Goal: Leave review/rating: Leave review/rating

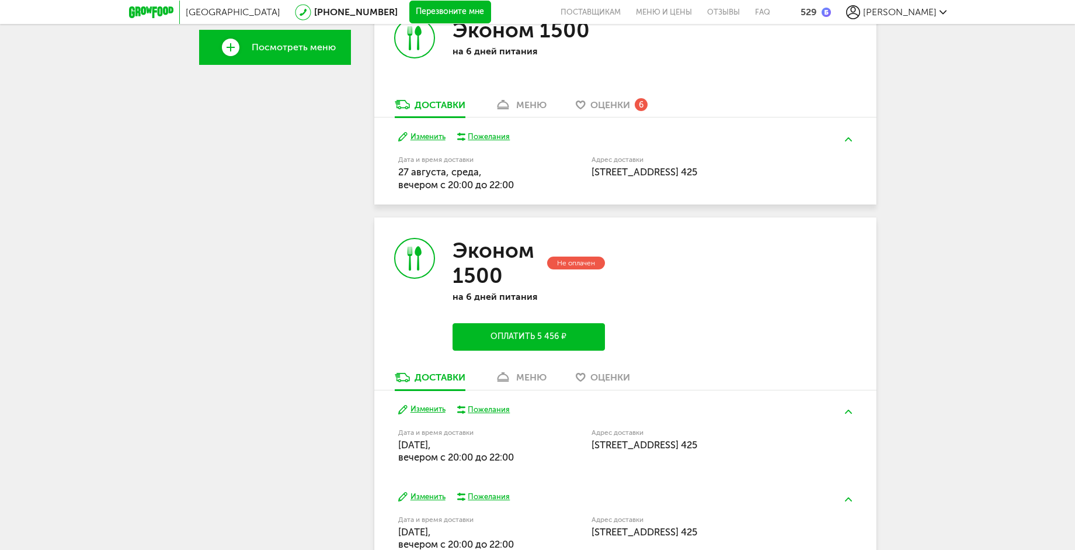
scroll to position [255, 0]
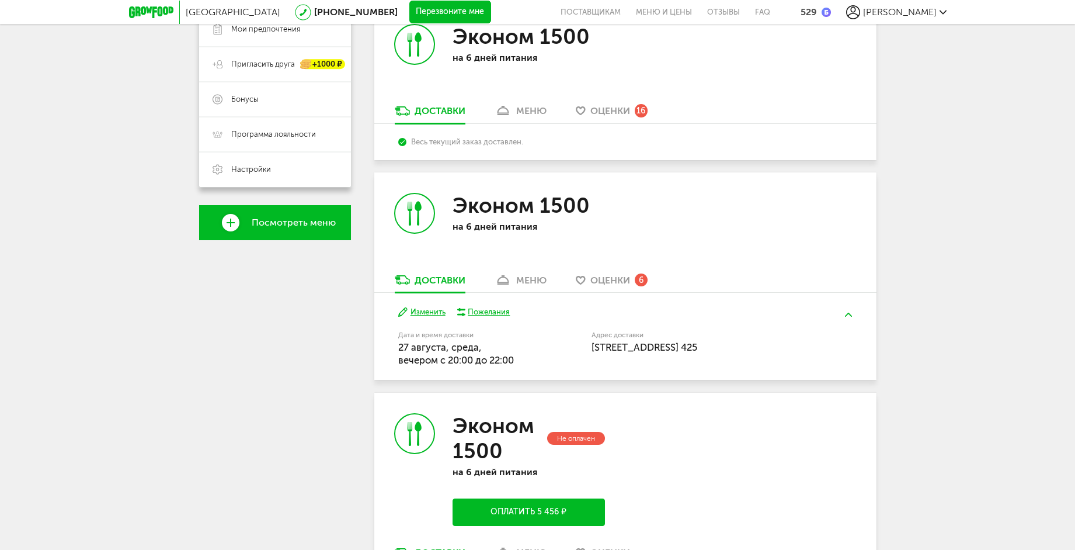
click at [436, 311] on button "Изменить" at bounding box center [421, 312] width 47 height 11
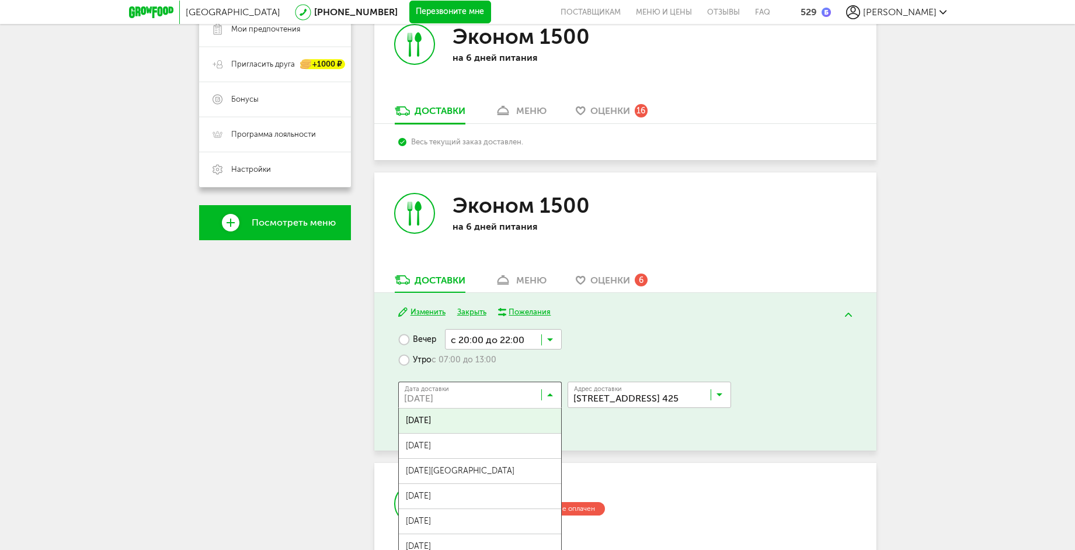
click at [552, 393] on icon at bounding box center [550, 397] width 6 height 12
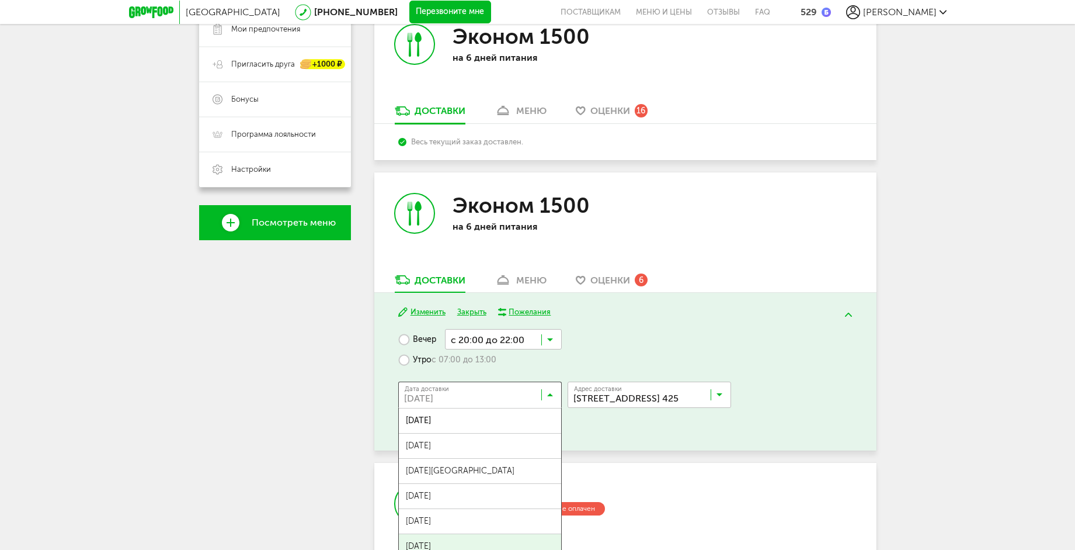
click at [477, 544] on span "[DATE]" at bounding box center [480, 546] width 162 height 25
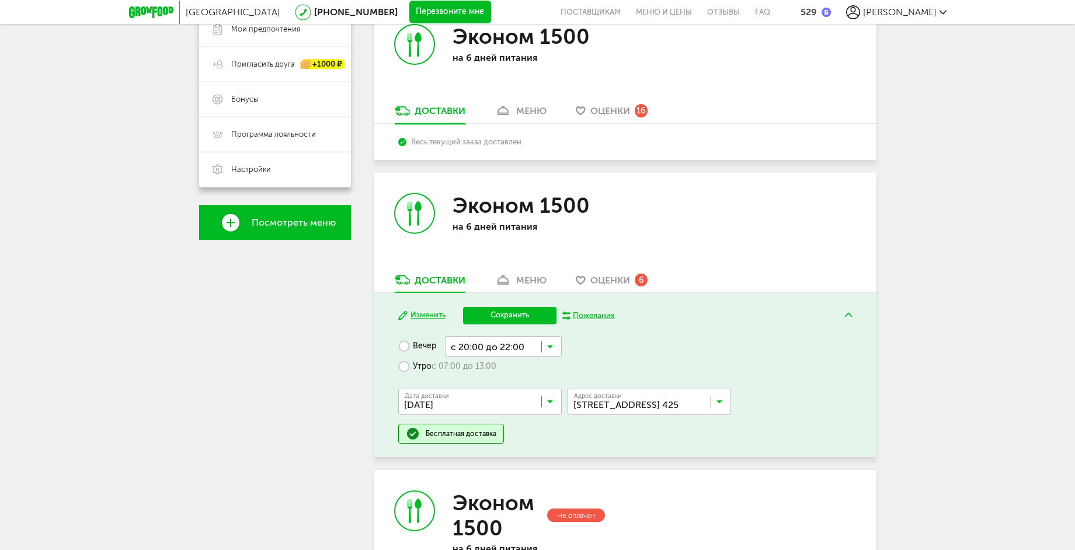
click at [516, 307] on button "Сохранить" at bounding box center [509, 316] width 93 height 18
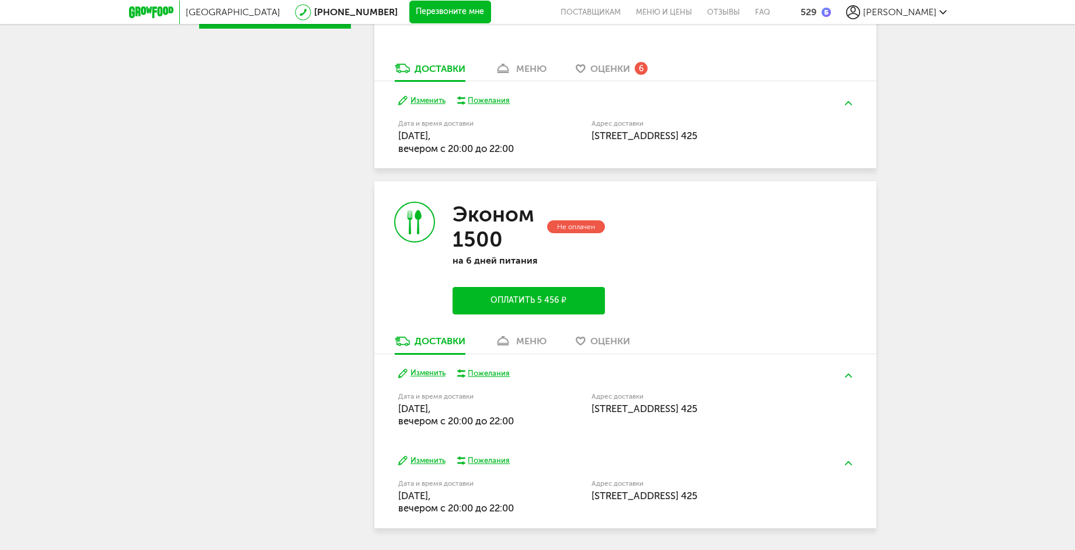
scroll to position [504, 0]
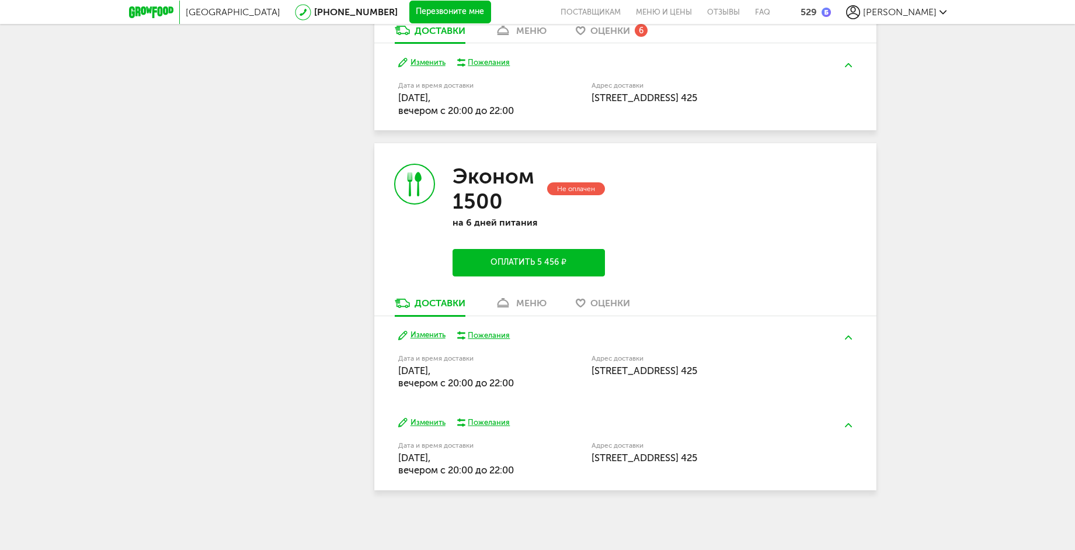
click at [426, 336] on button "Изменить" at bounding box center [421, 334] width 47 height 11
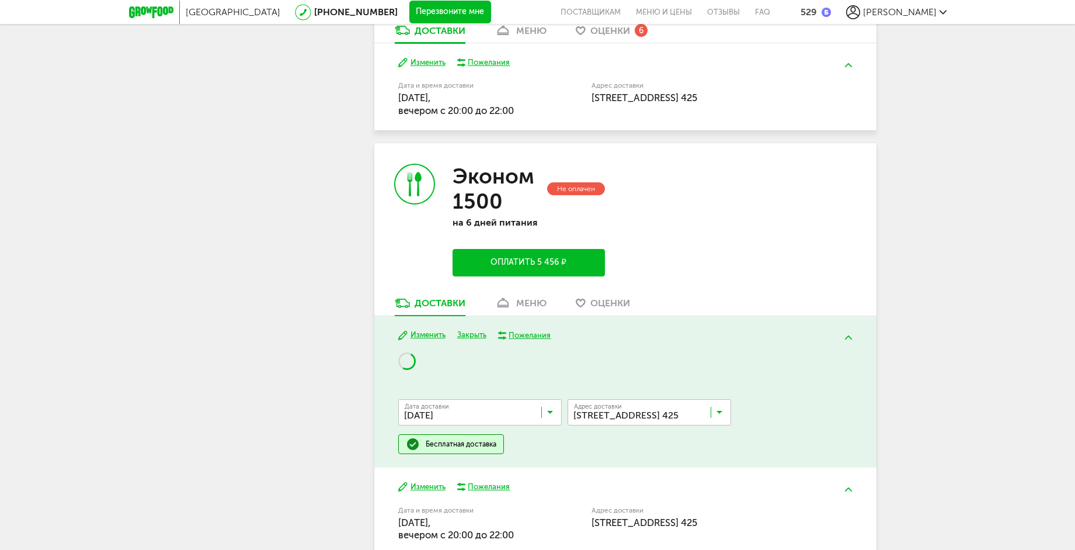
click at [551, 406] on input "Search for option" at bounding box center [483, 415] width 164 height 20
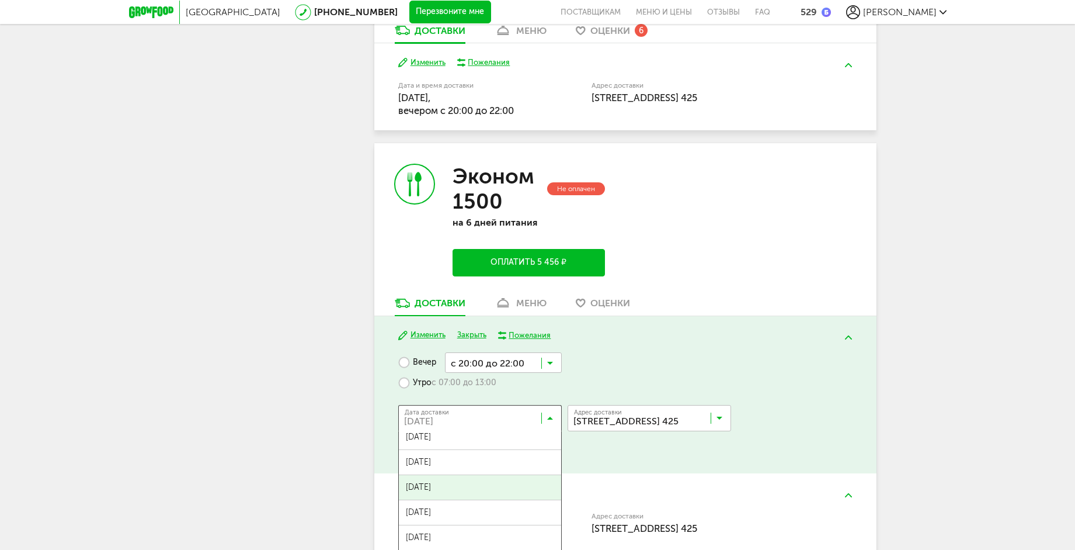
scroll to position [292, 0]
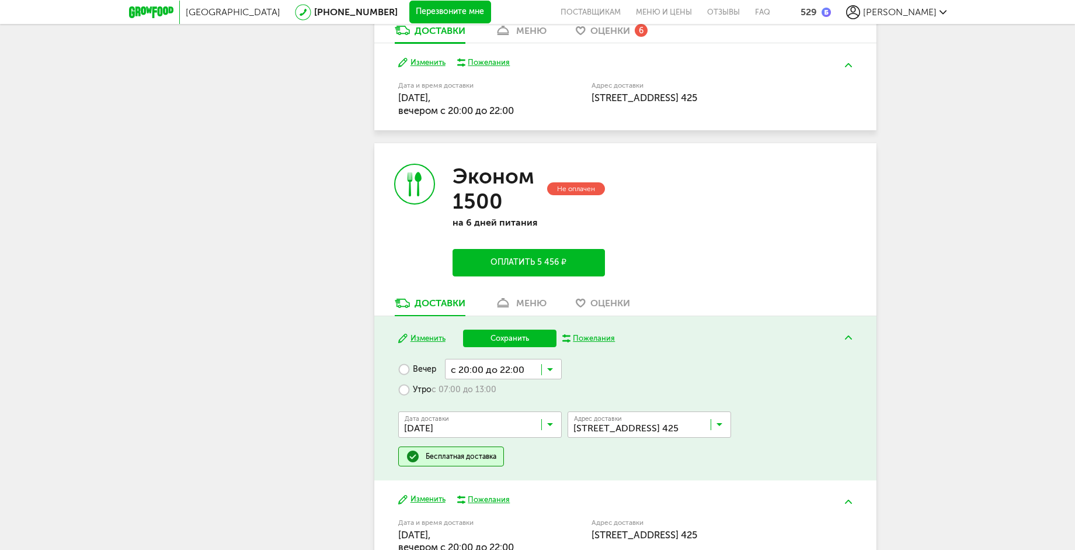
click at [455, 481] on span "[DATE]" at bounding box center [480, 484] width 162 height 25
click at [521, 333] on button "Сохранить" at bounding box center [509, 338] width 93 height 18
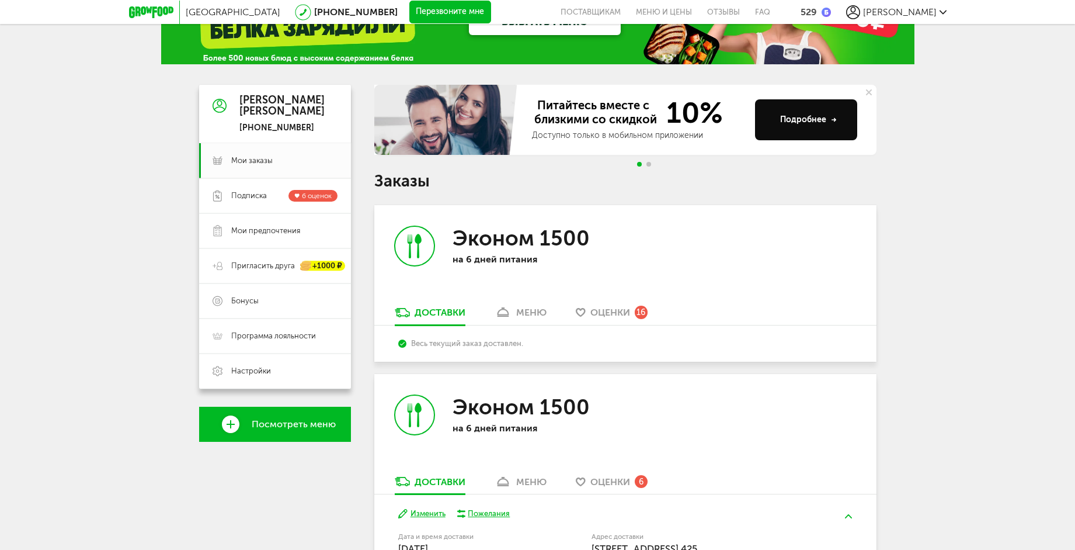
scroll to position [0, 0]
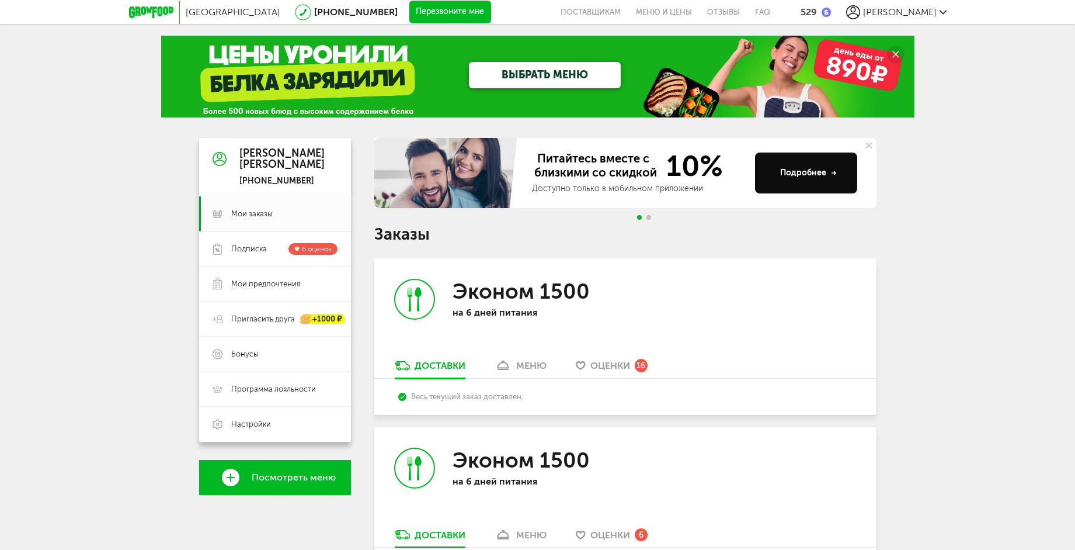
click at [623, 364] on span "Оценки" at bounding box center [610, 365] width 40 height 11
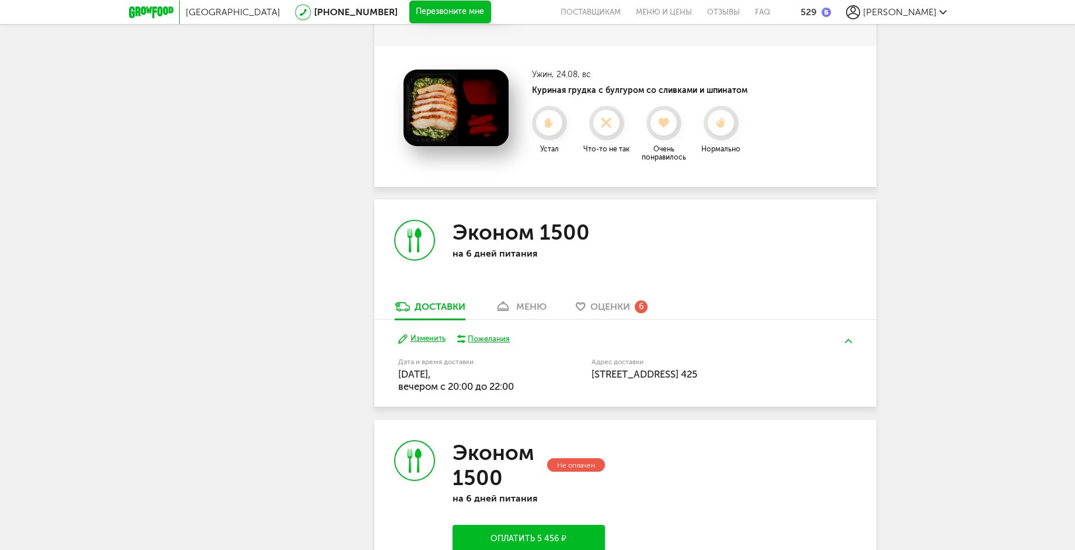
scroll to position [2455, 0]
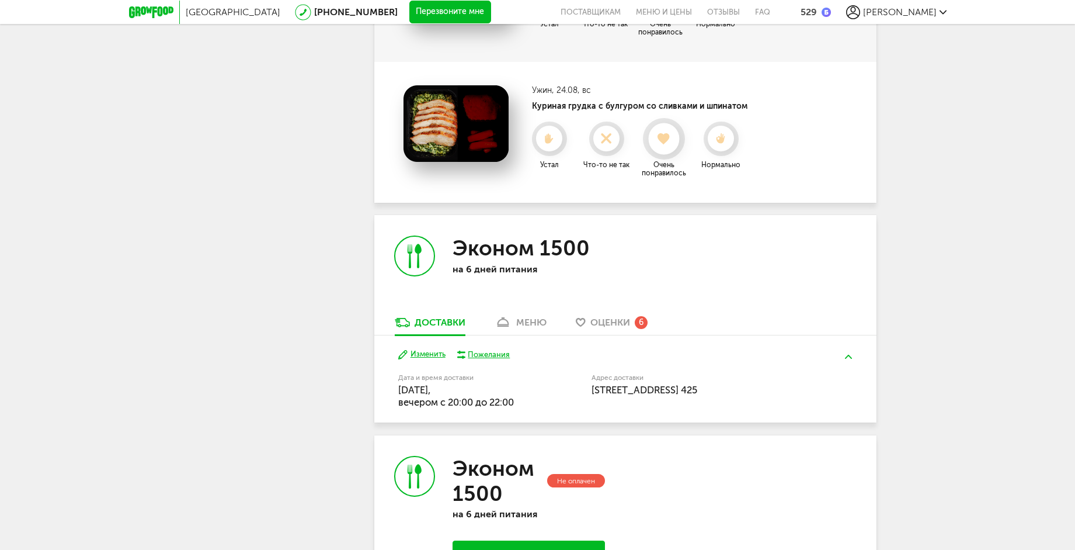
click at [672, 129] on div at bounding box center [663, 138] width 31 height 31
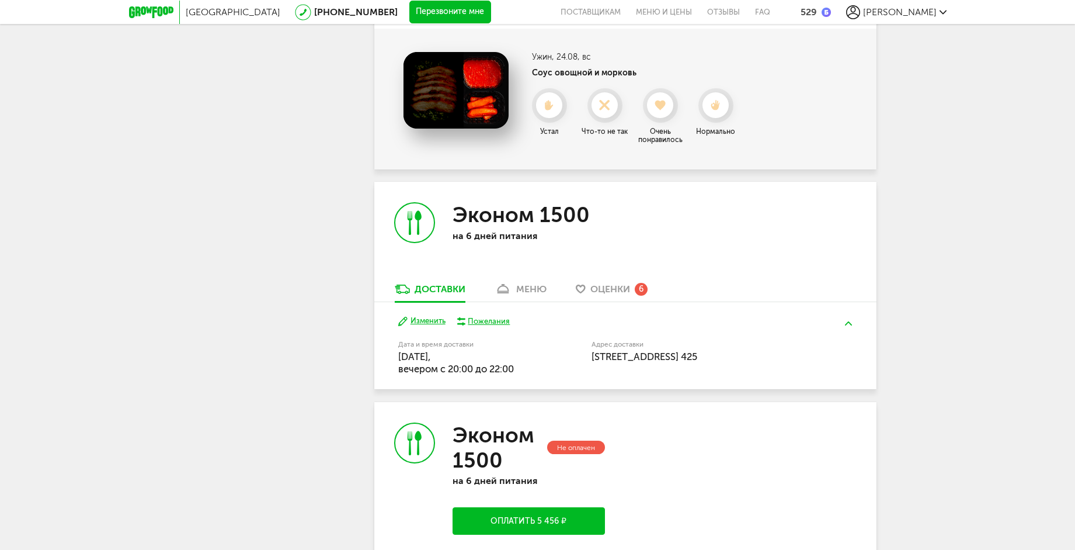
scroll to position [2221, 0]
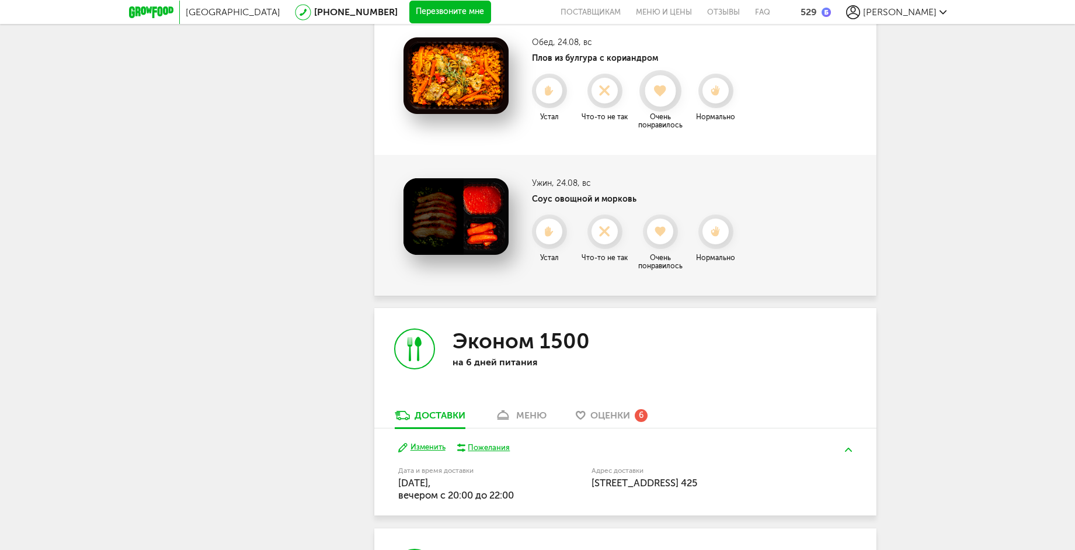
click at [659, 96] on icon at bounding box center [660, 91] width 31 height 13
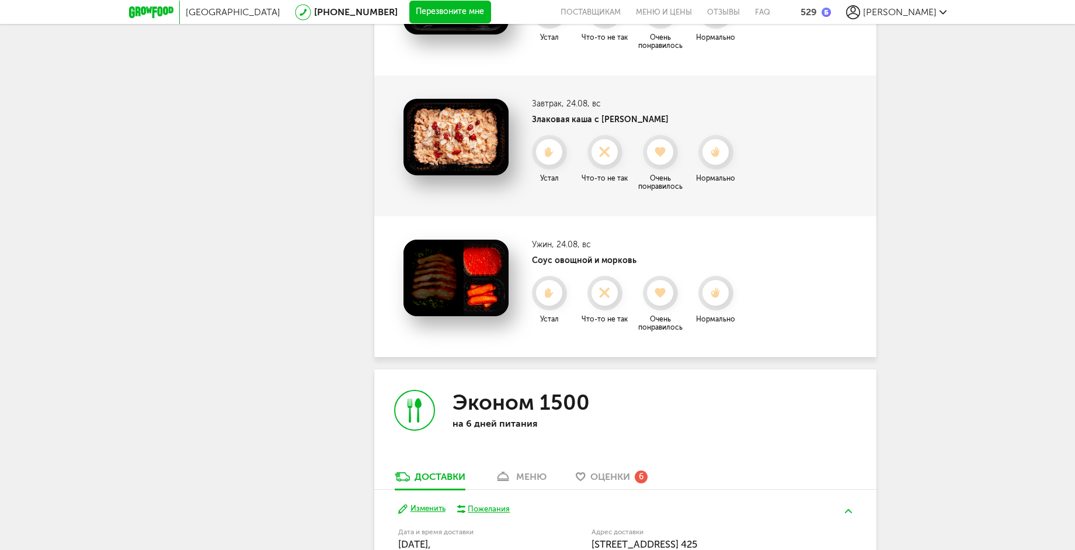
scroll to position [1988, 0]
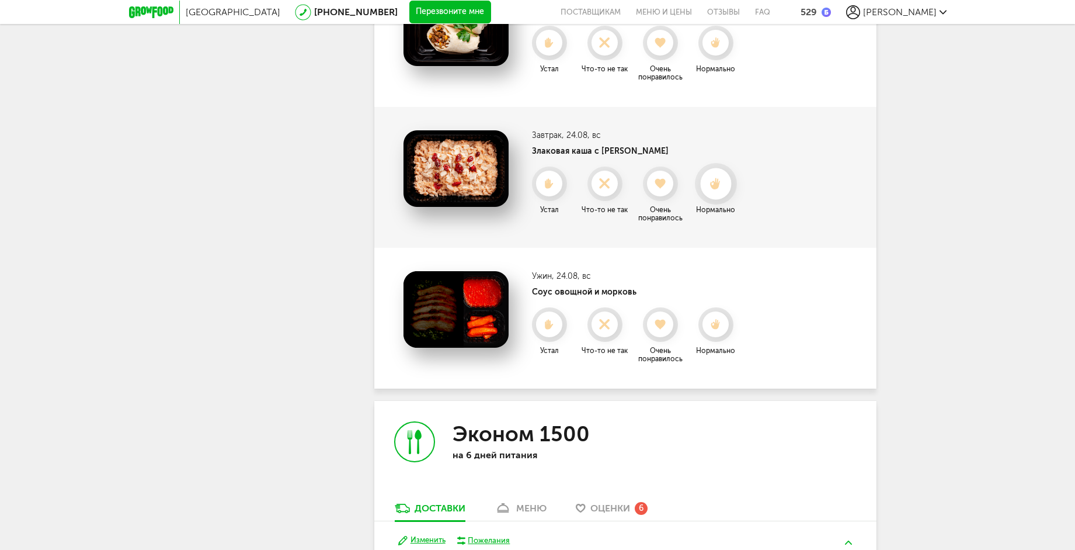
click at [710, 174] on div at bounding box center [715, 183] width 31 height 31
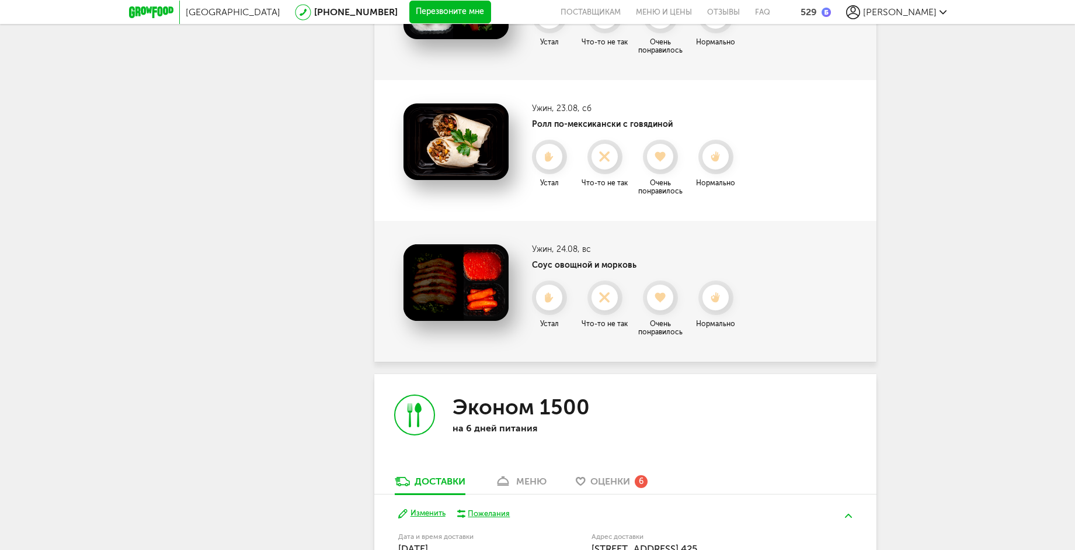
scroll to position [1871, 0]
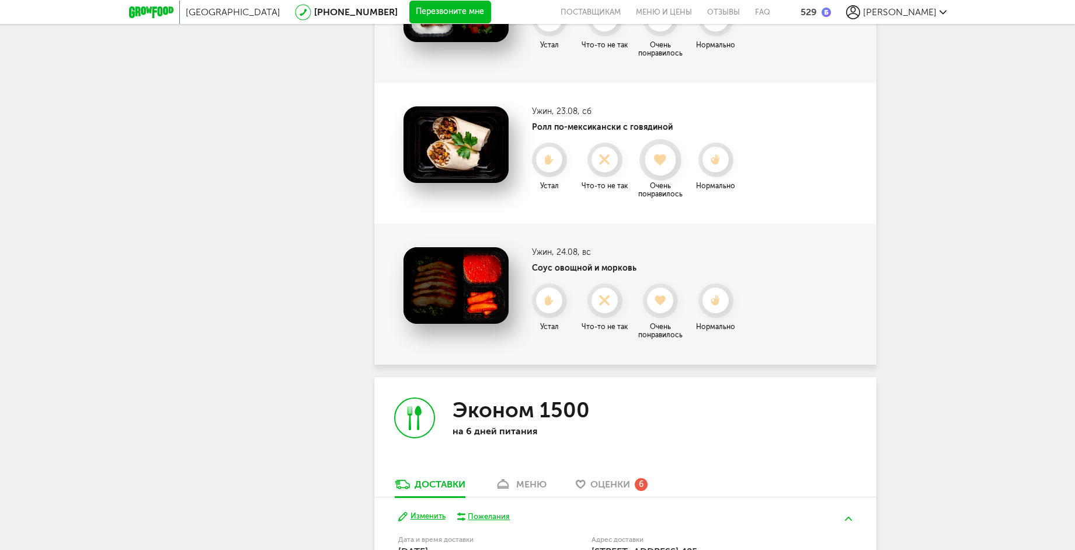
click at [661, 161] on use at bounding box center [660, 160] width 13 height 12
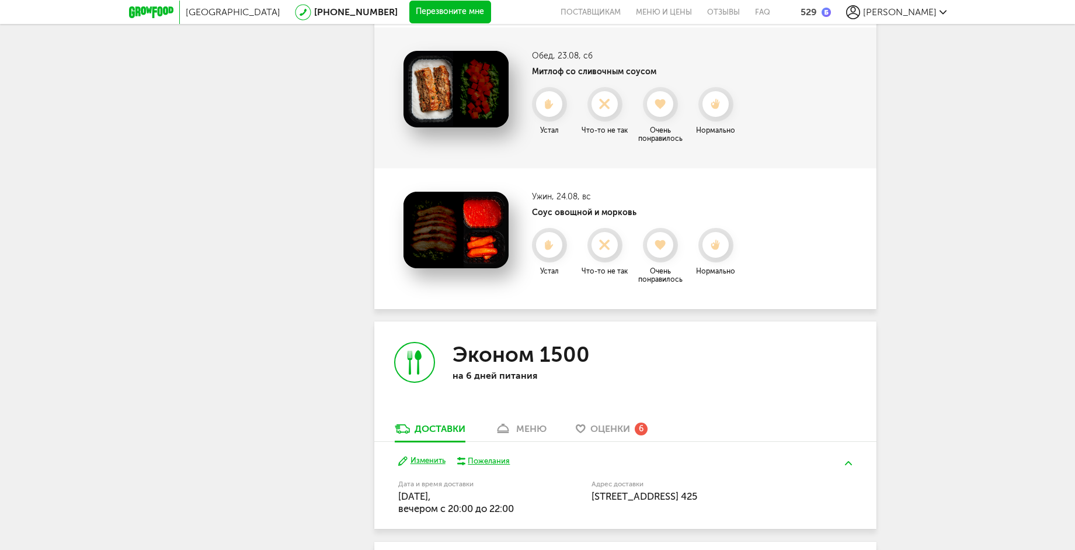
scroll to position [1579, 0]
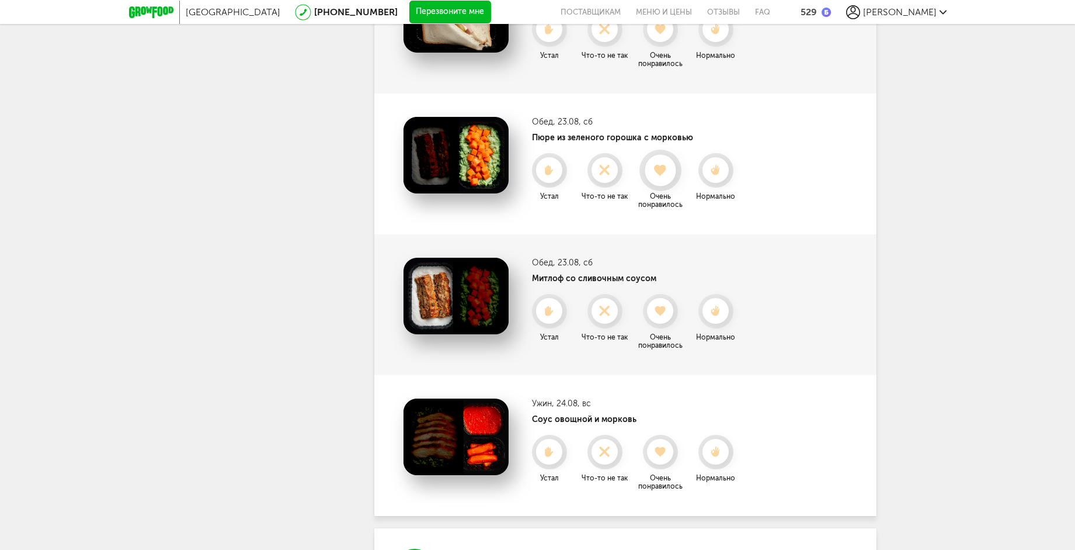
click at [660, 173] on use at bounding box center [660, 170] width 13 height 12
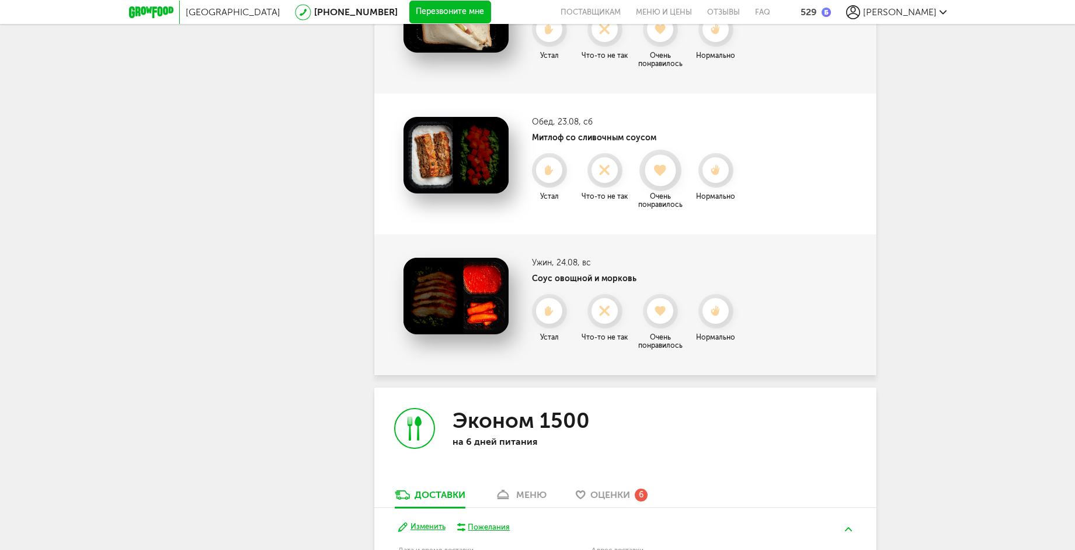
click at [665, 173] on icon at bounding box center [660, 170] width 31 height 13
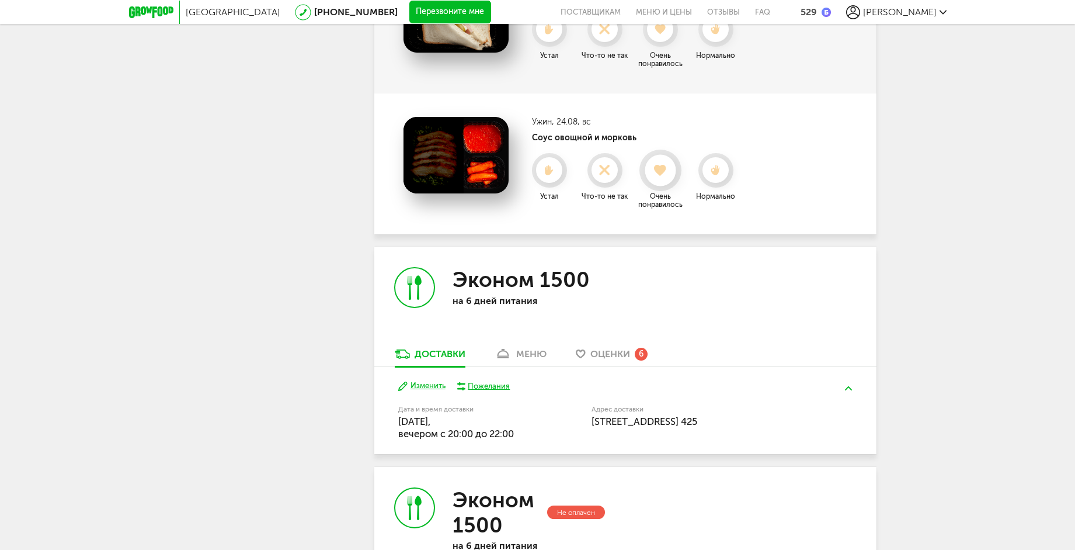
click at [661, 170] on use at bounding box center [660, 170] width 13 height 12
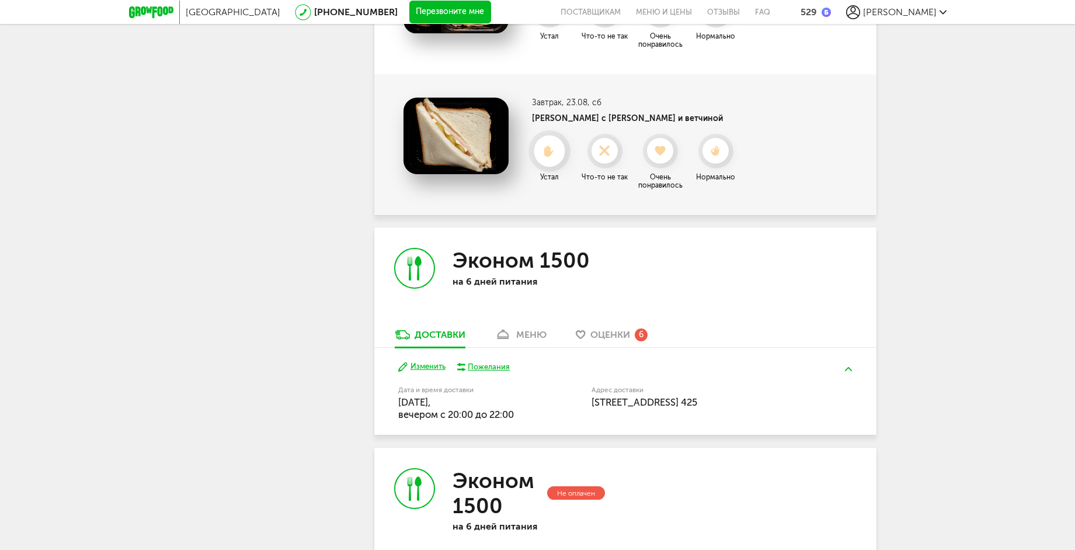
scroll to position [1345, 0]
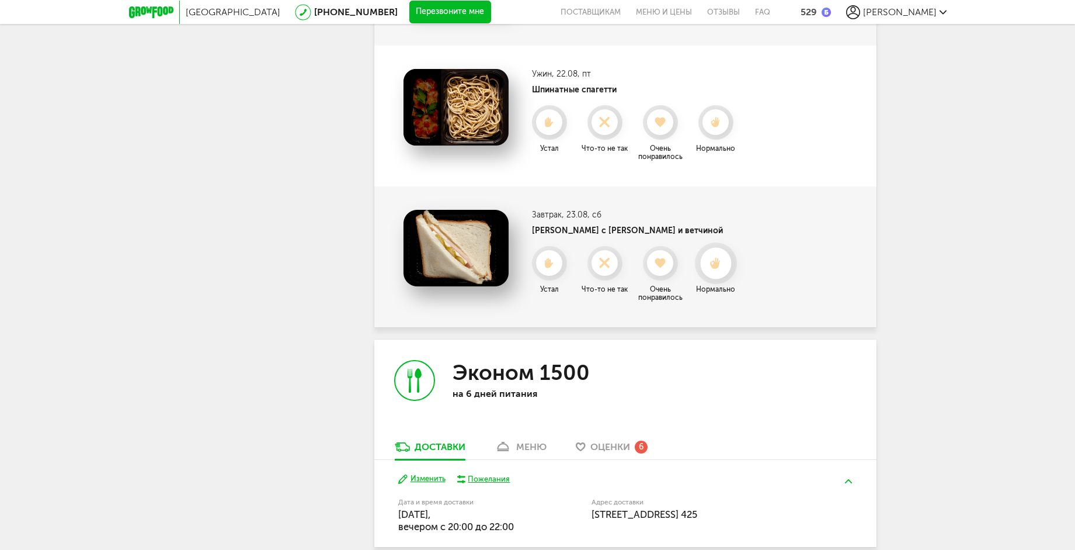
click at [714, 261] on use at bounding box center [715, 263] width 11 height 12
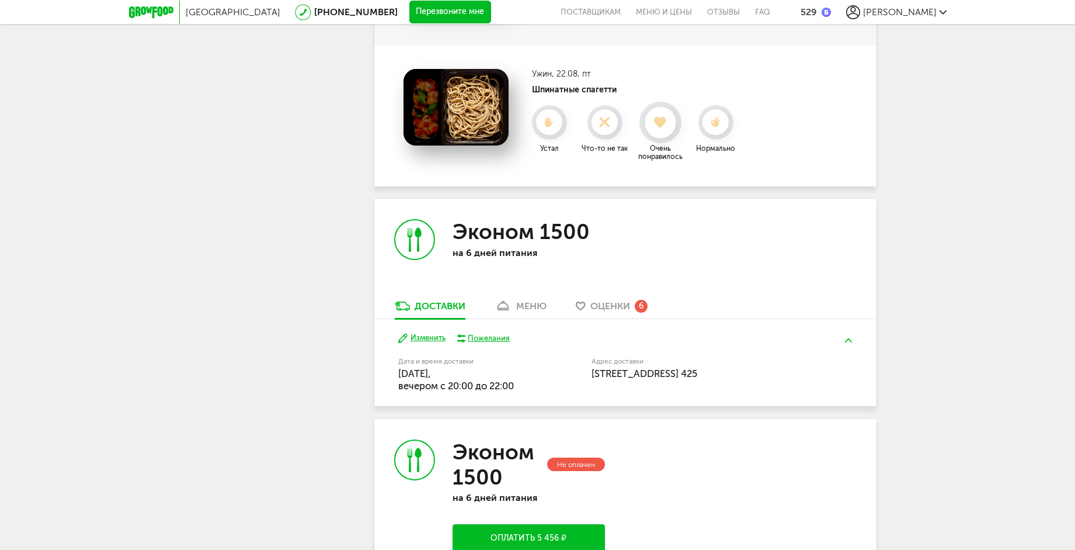
click at [672, 124] on icon at bounding box center [660, 122] width 31 height 13
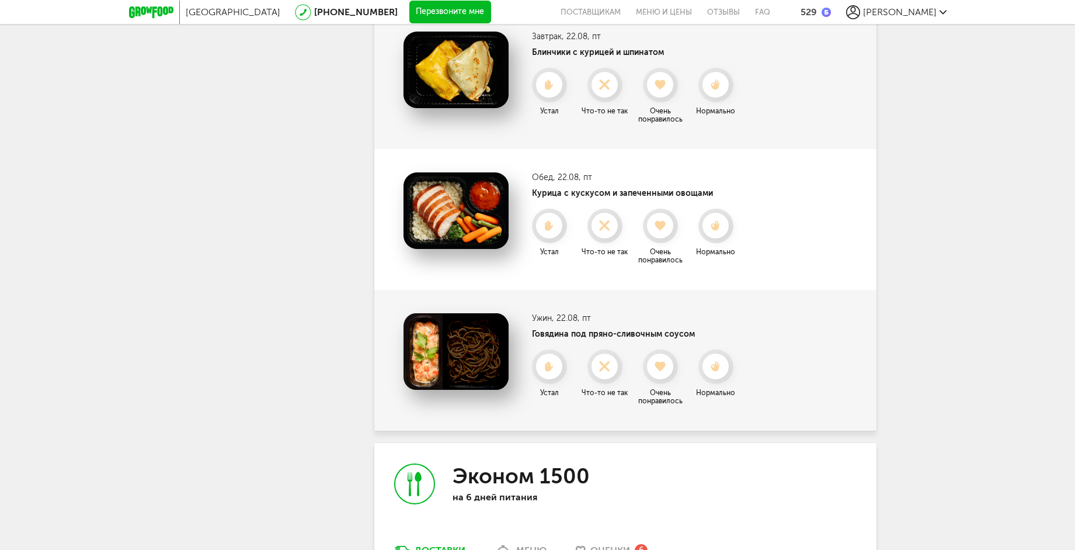
scroll to position [820, 0]
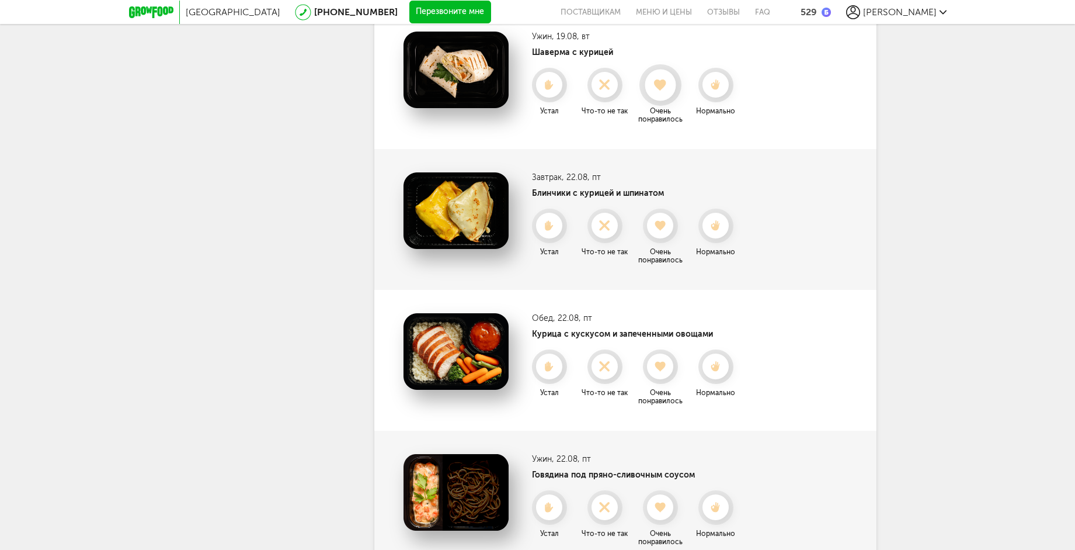
click at [669, 84] on icon at bounding box center [660, 85] width 31 height 13
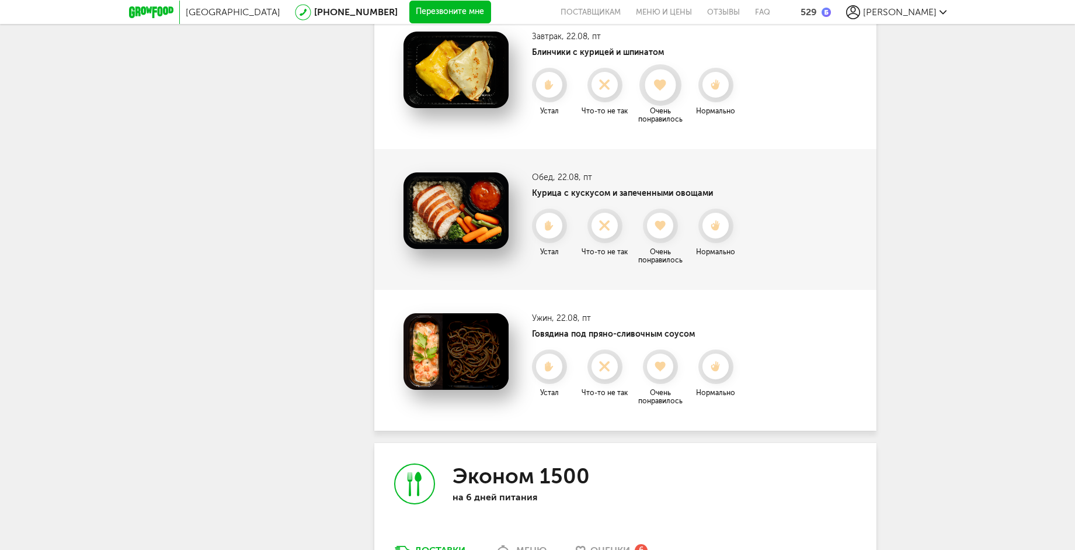
click at [663, 92] on div at bounding box center [660, 84] width 31 height 31
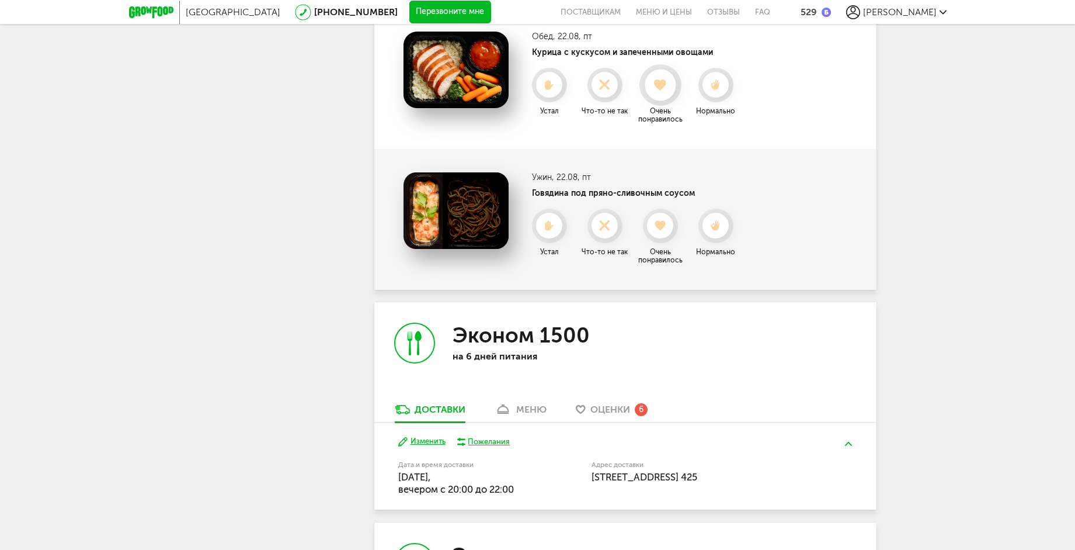
click at [663, 87] on use at bounding box center [660, 85] width 13 height 12
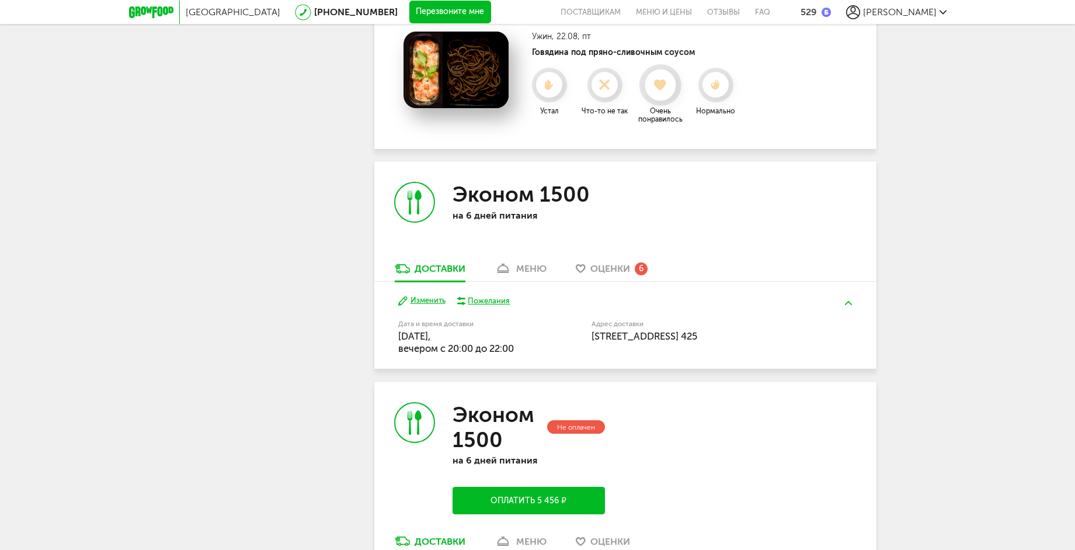
click at [667, 88] on icon at bounding box center [660, 85] width 31 height 13
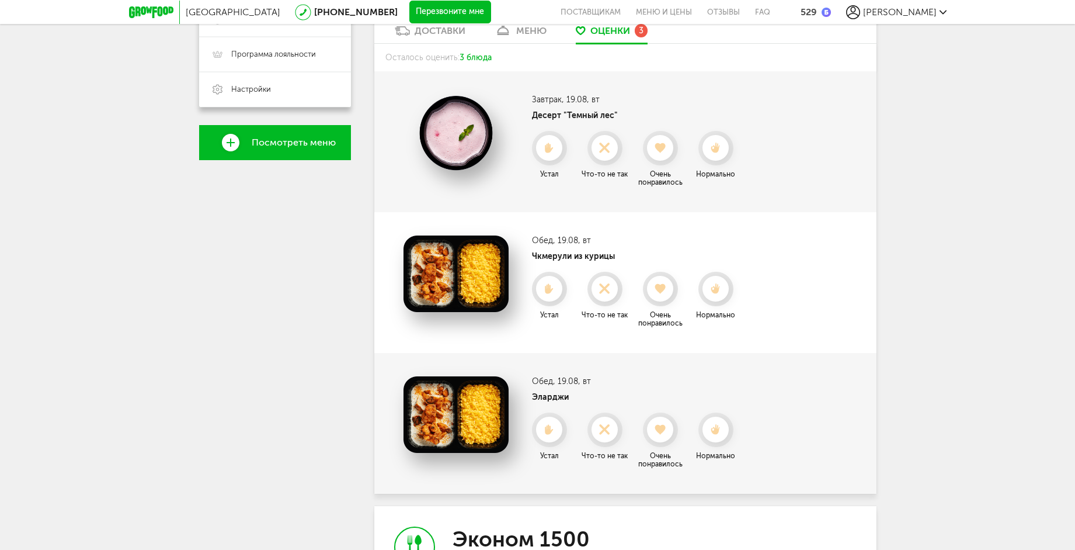
scroll to position [236, 0]
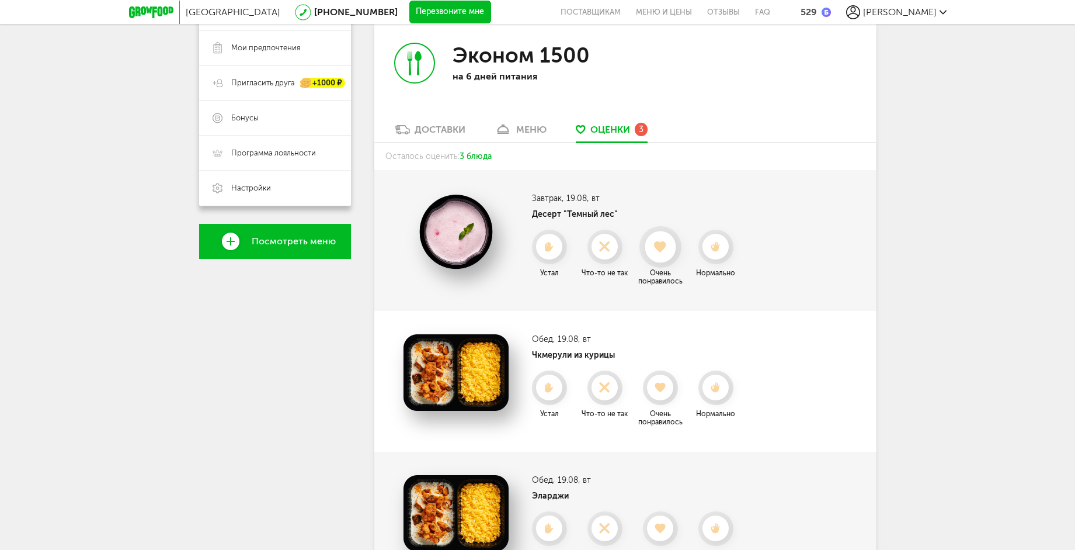
click at [654, 245] on icon at bounding box center [660, 247] width 31 height 13
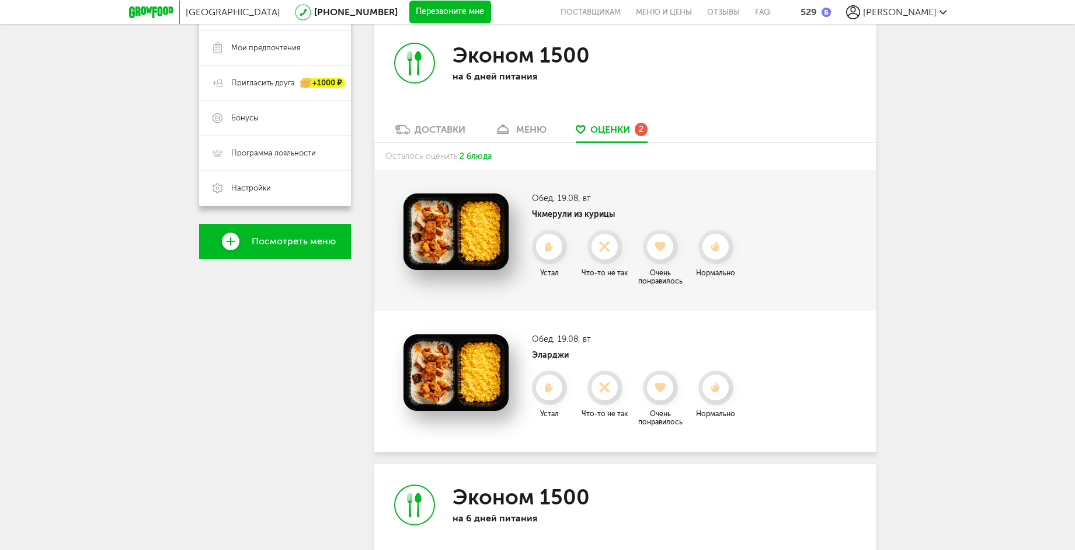
click at [662, 244] on use at bounding box center [660, 247] width 11 height 10
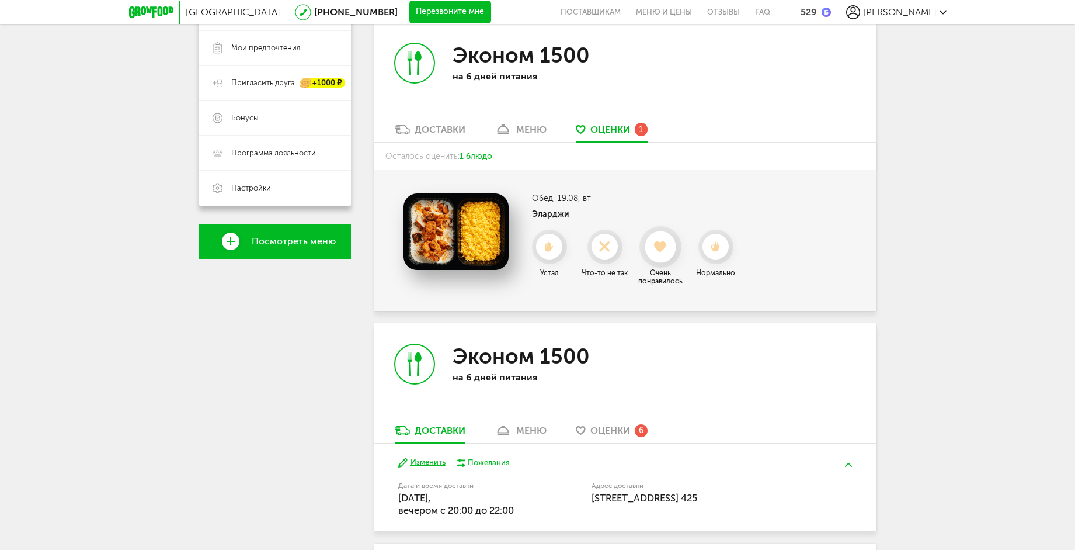
click at [658, 245] on use at bounding box center [660, 247] width 13 height 12
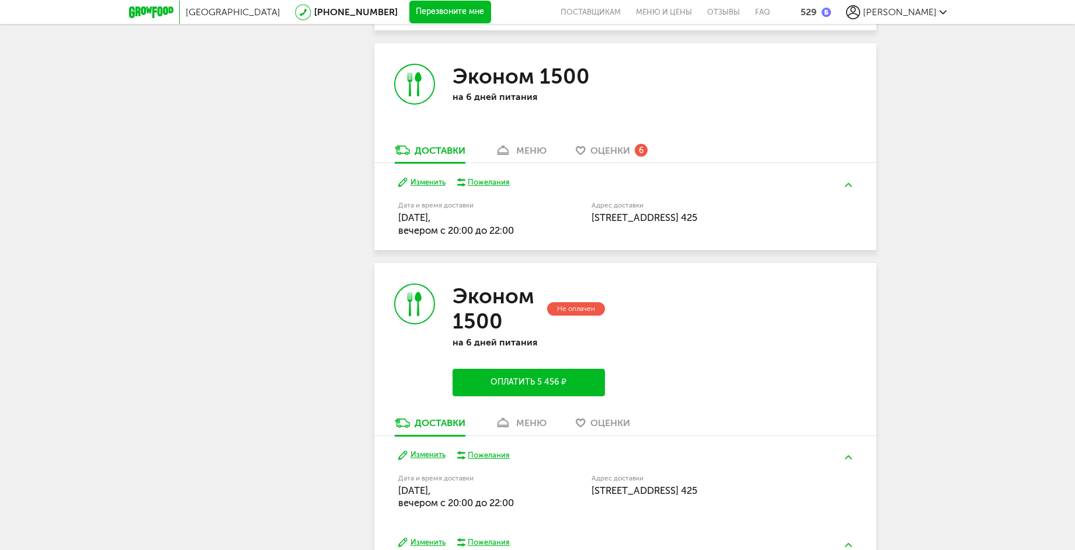
scroll to position [528, 0]
click at [426, 182] on button "Изменить" at bounding box center [421, 183] width 47 height 11
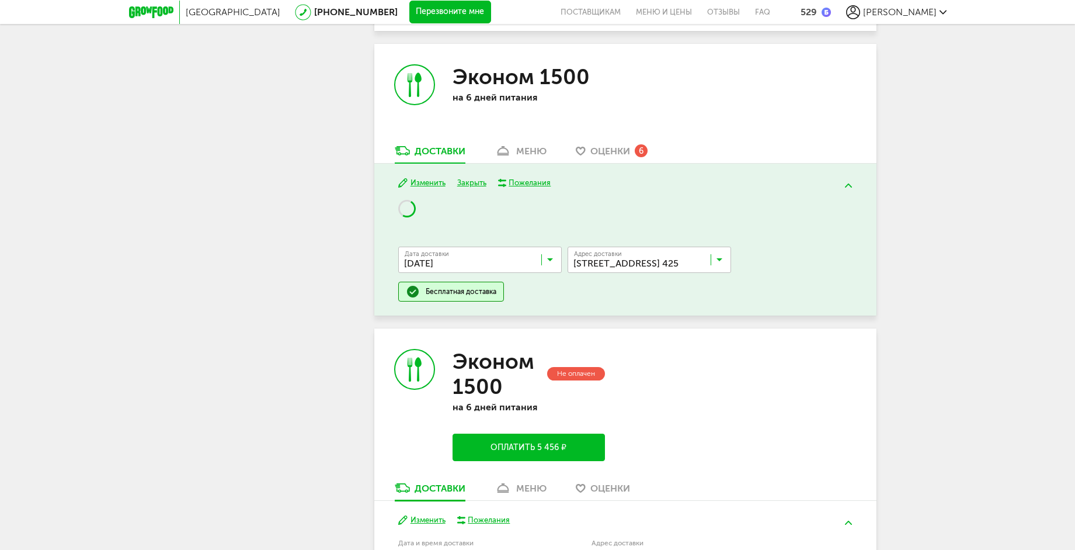
click at [549, 255] on input "Search for option" at bounding box center [483, 262] width 164 height 20
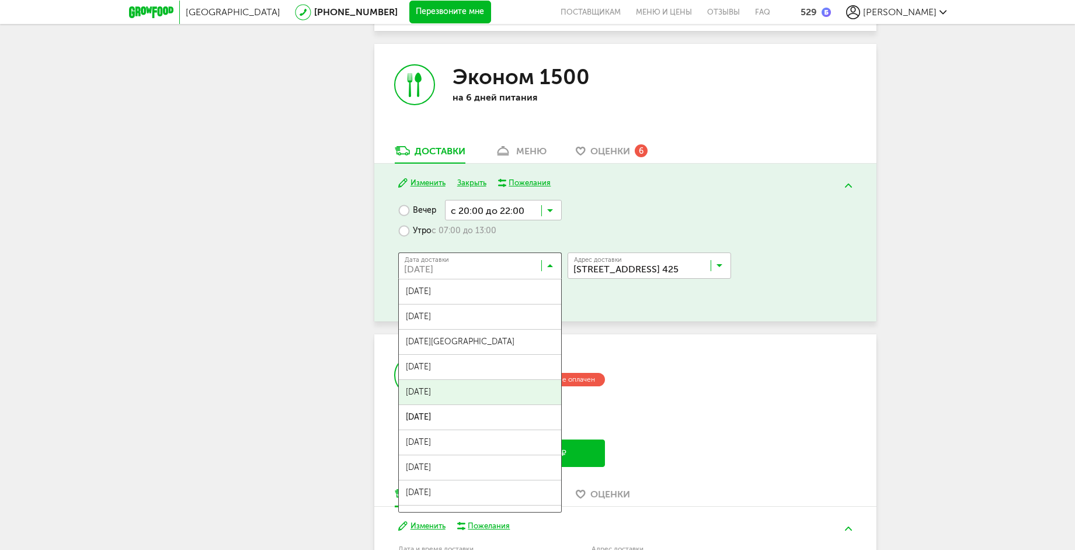
click at [481, 392] on span "[DATE]" at bounding box center [480, 392] width 162 height 25
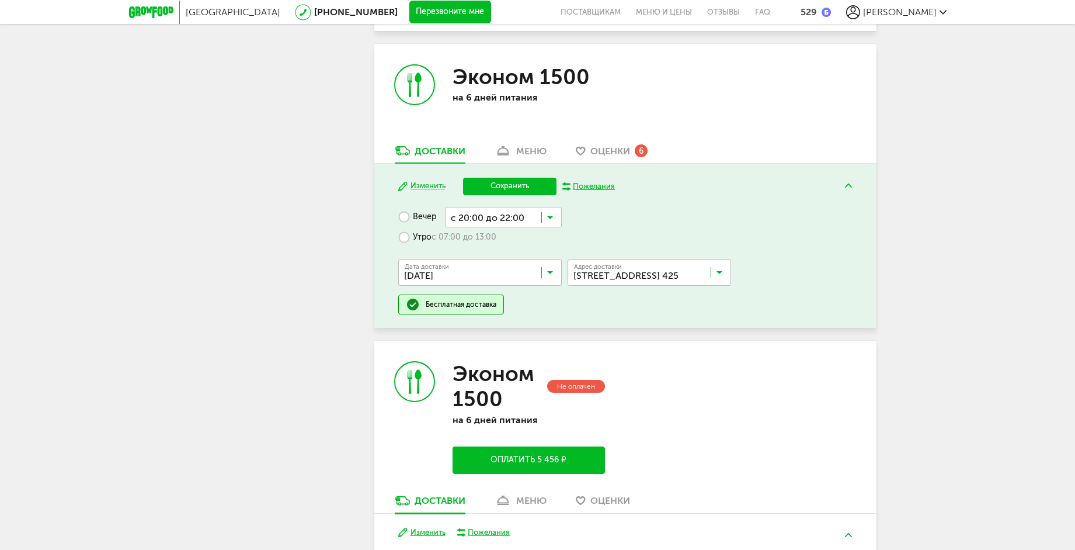
click at [507, 187] on button "Сохранить" at bounding box center [509, 187] width 93 height 18
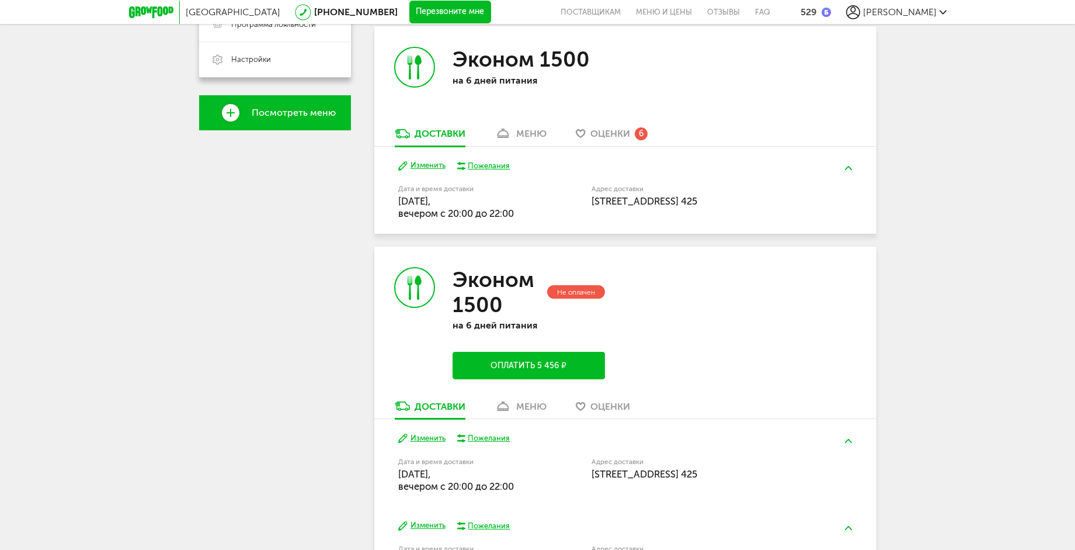
scroll to position [293, 0]
